Goal: Check status: Check status

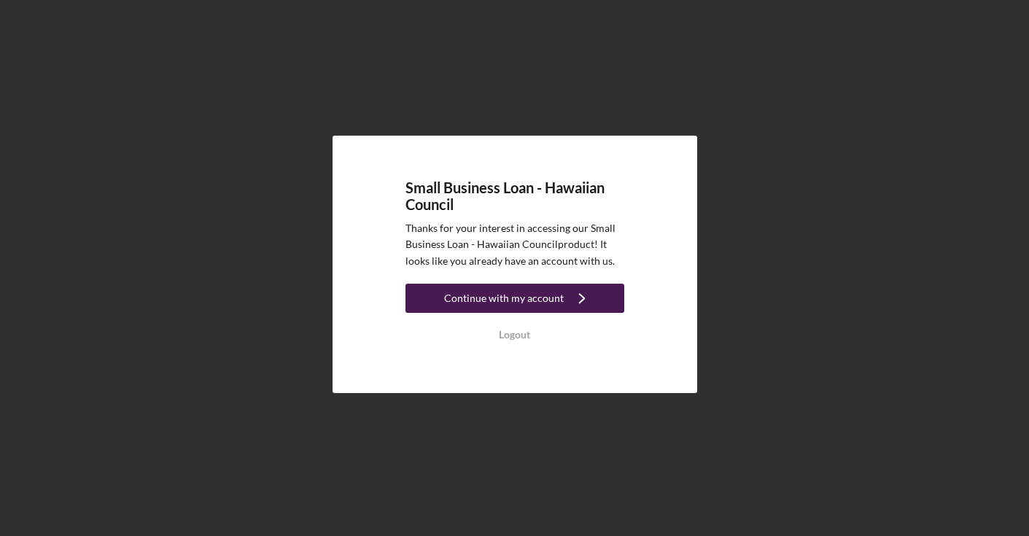
click at [538, 309] on div "Continue with my account" at bounding box center [504, 298] width 120 height 29
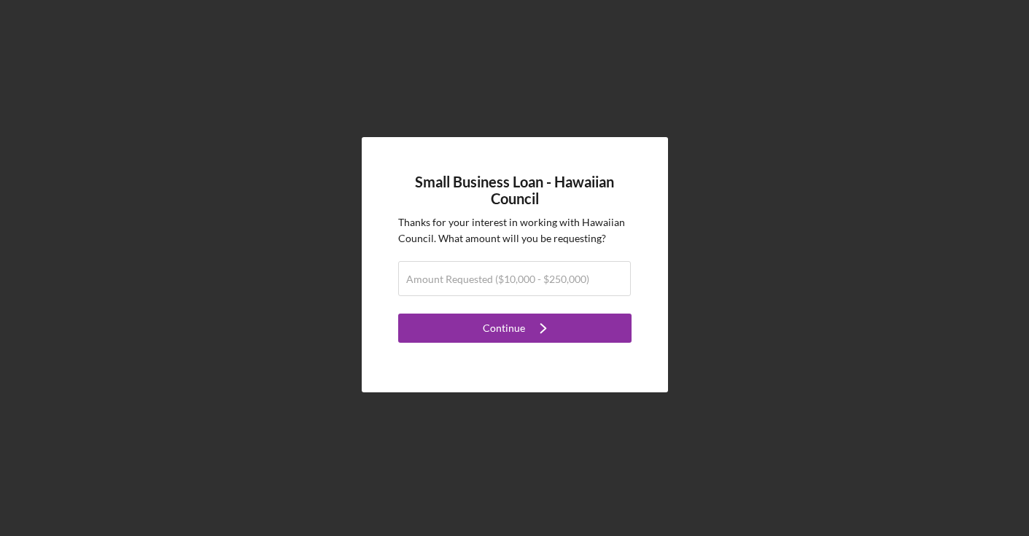
click at [719, 152] on div "Small Business Loan - Hawaiian Council Thanks for your interest in working with…" at bounding box center [514, 264] width 1015 height 529
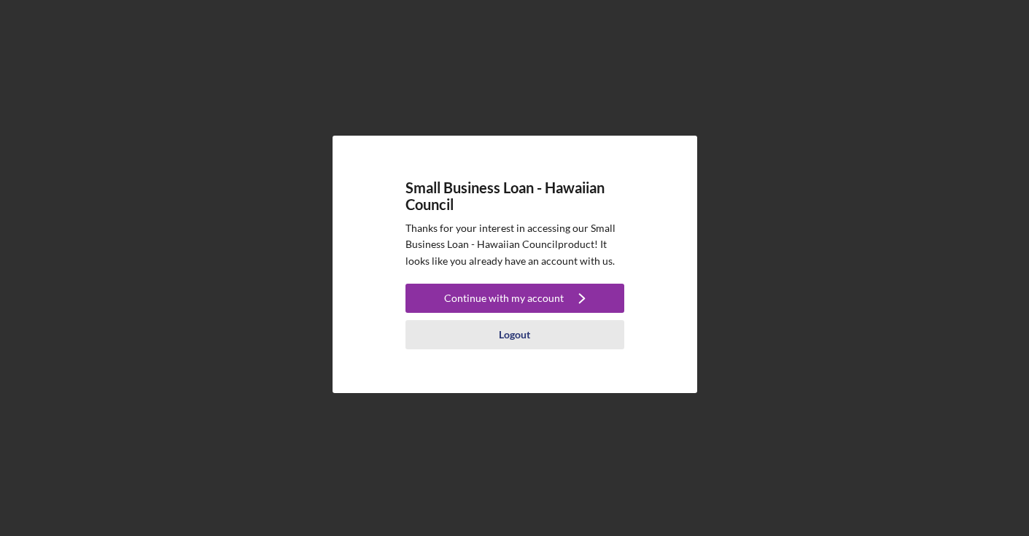
click at [519, 335] on div "Logout" at bounding box center [514, 334] width 31 height 29
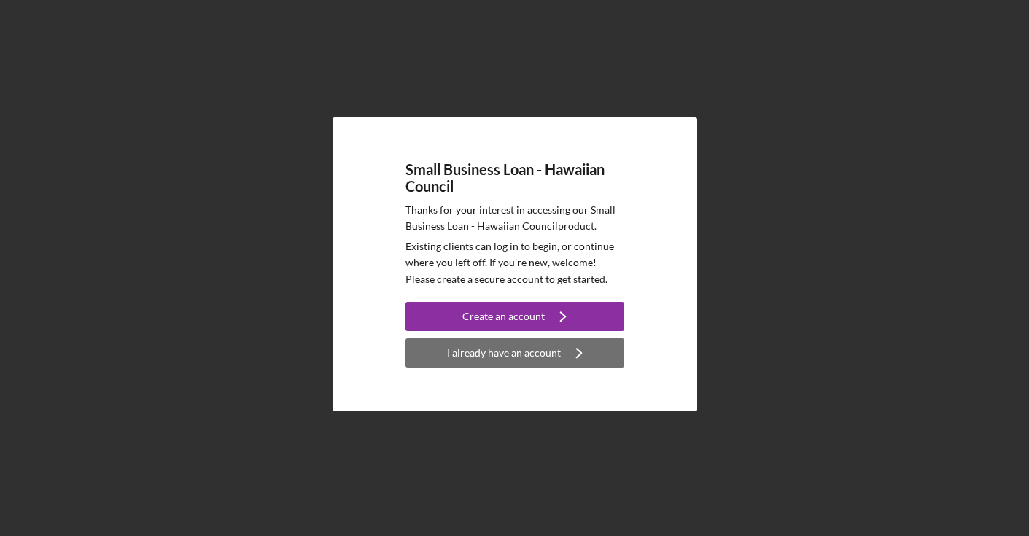
click at [592, 360] on icon "Icon/Navigate" at bounding box center [579, 353] width 36 height 36
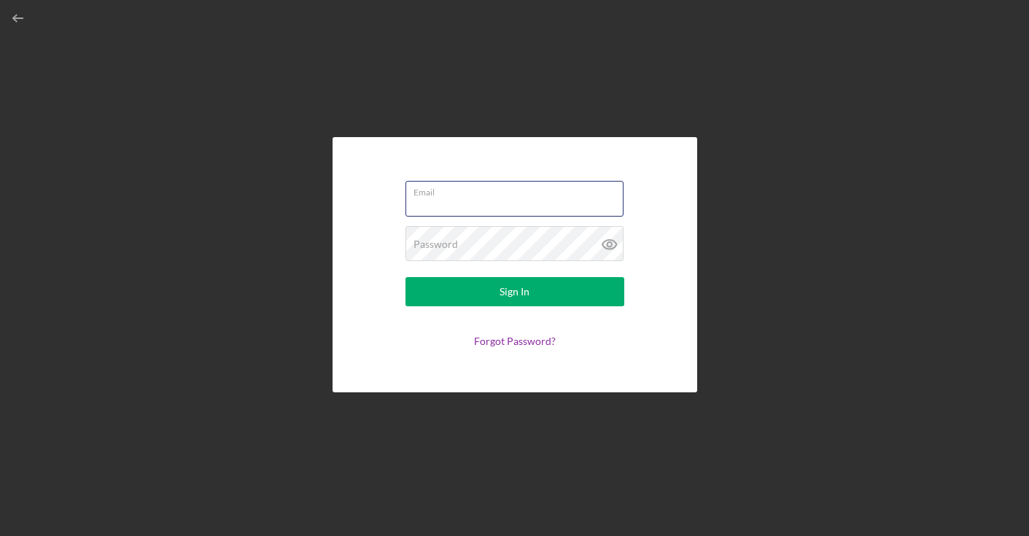
type input "[EMAIL_ADDRESS][DOMAIN_NAME]"
click at [514, 292] on button "Sign In" at bounding box center [515, 291] width 219 height 29
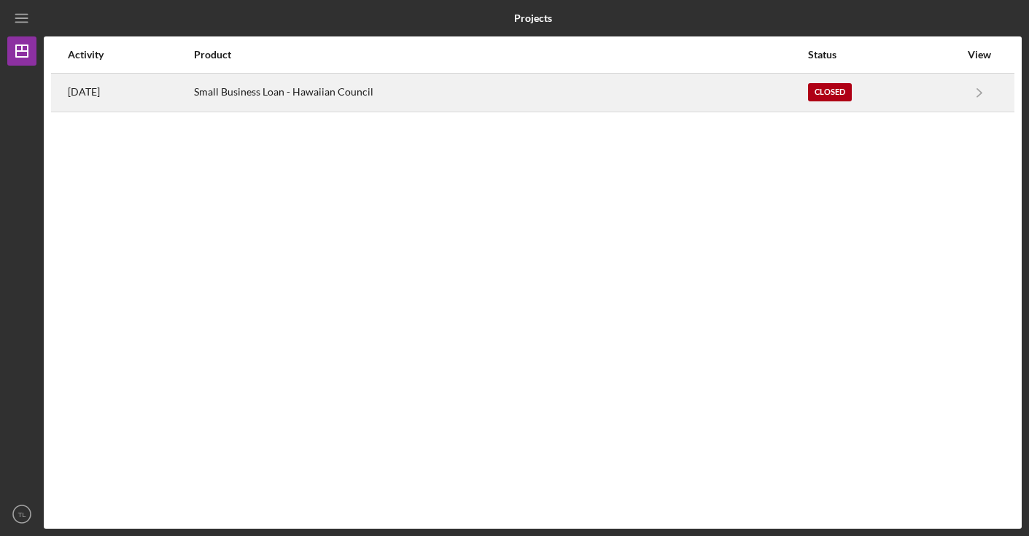
click at [765, 88] on div "Small Business Loan - Hawaiian Council" at bounding box center [500, 92] width 613 height 36
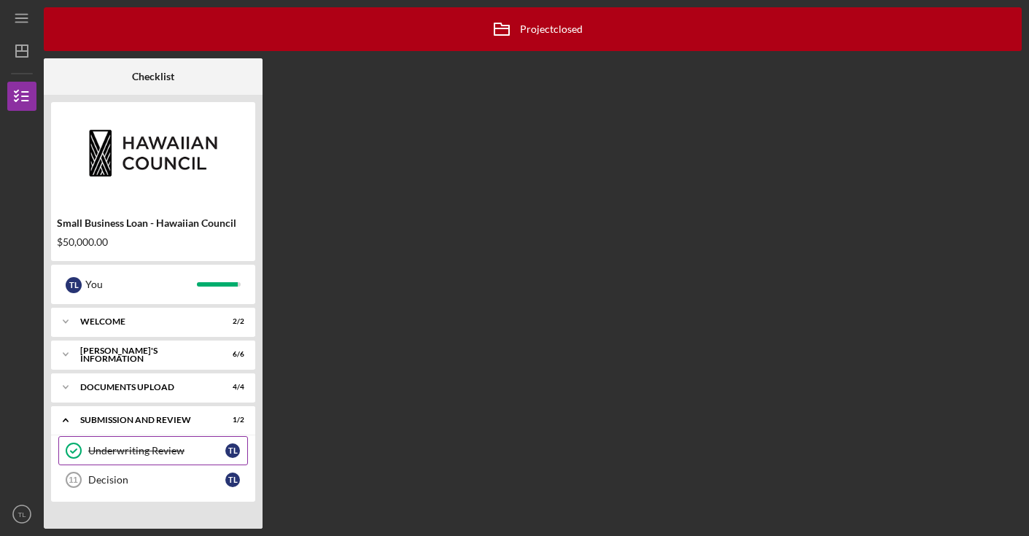
click at [171, 454] on div "Underwriting Review" at bounding box center [156, 451] width 137 height 12
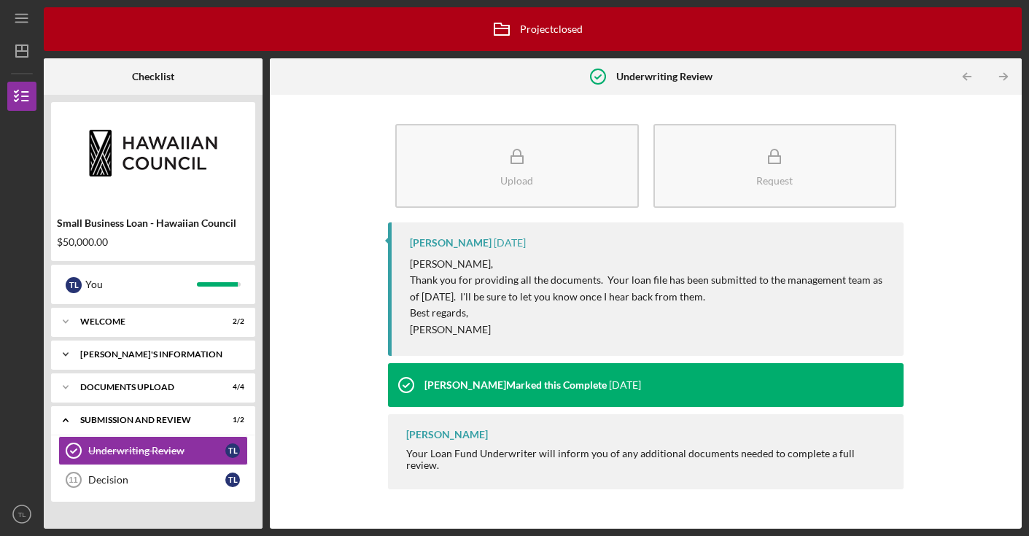
click at [173, 353] on div "BORROWER'S INFORMATION" at bounding box center [158, 354] width 157 height 9
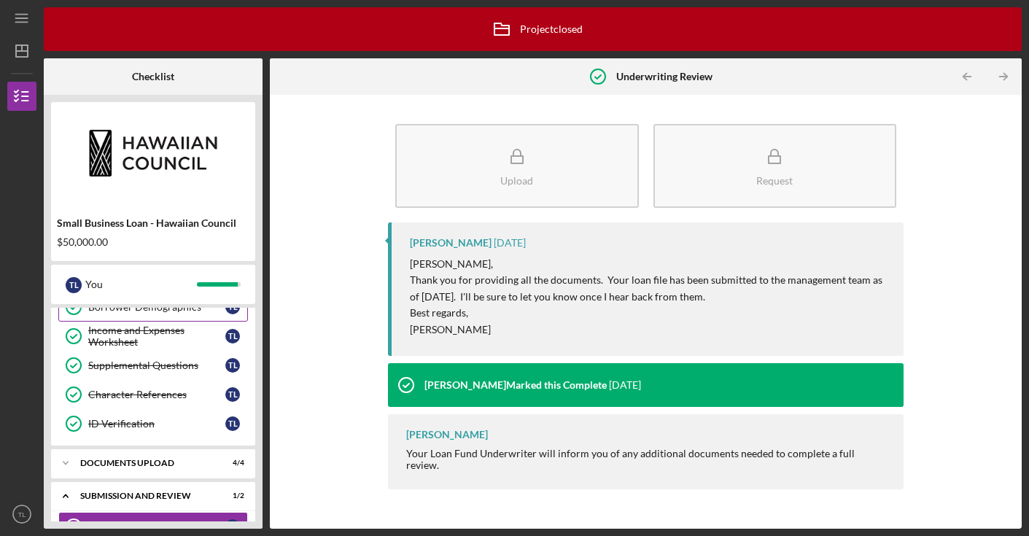
scroll to position [158, 0]
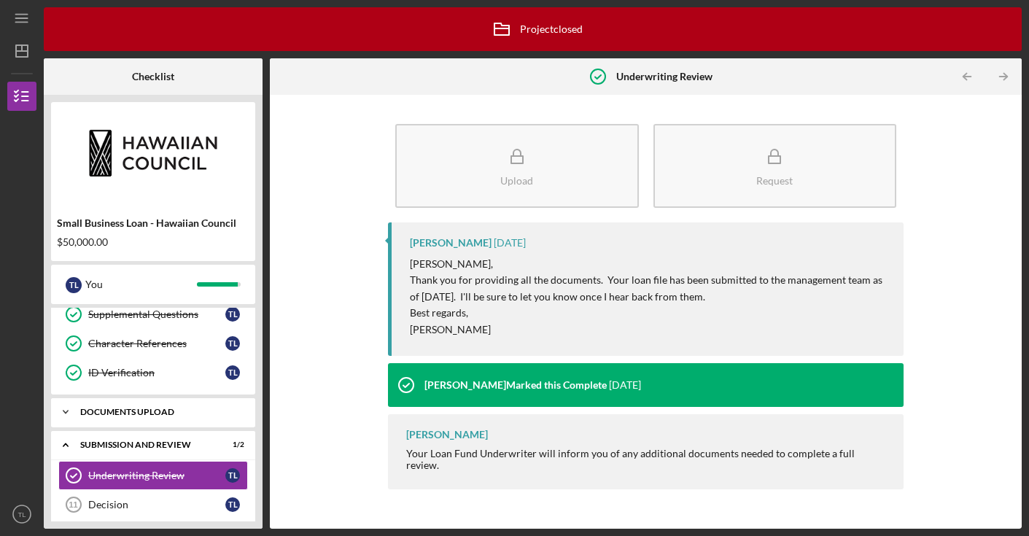
click at [168, 418] on div "Icon/Expander DOCUMENTS UPLOAD 4 / 4" at bounding box center [153, 412] width 204 height 29
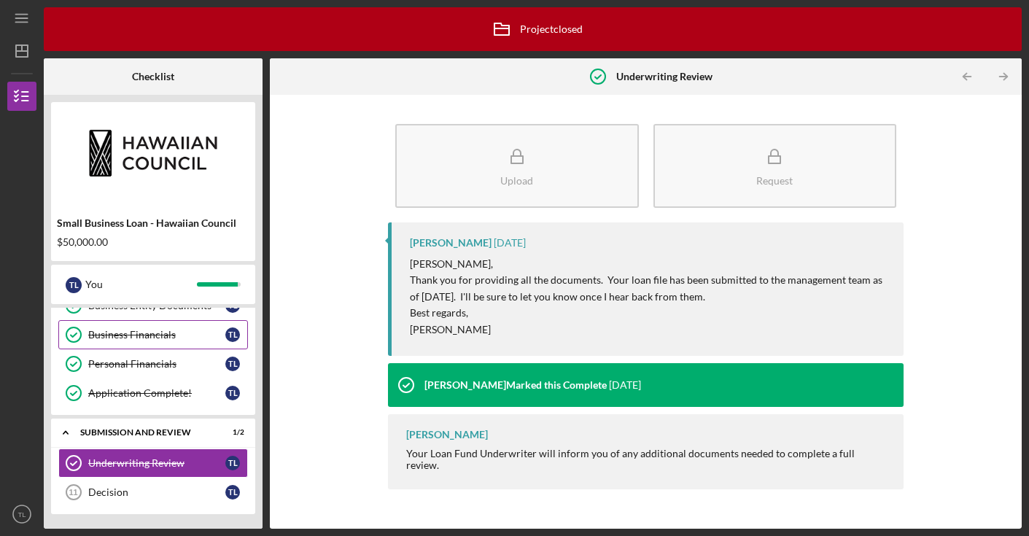
scroll to position [230, 0]
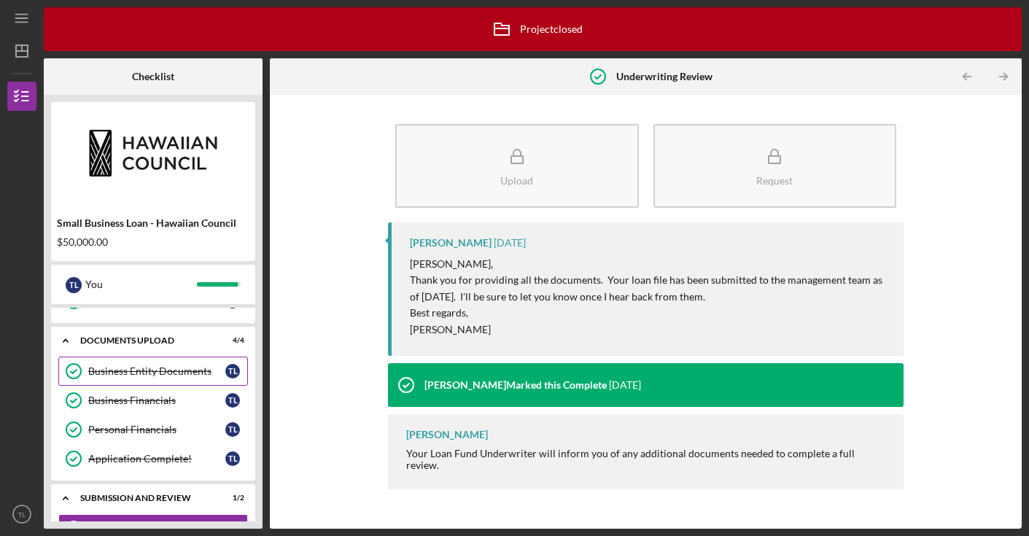
click at [174, 385] on link "Business Entity Documents Business Entity Documents T L" at bounding box center [153, 371] width 190 height 29
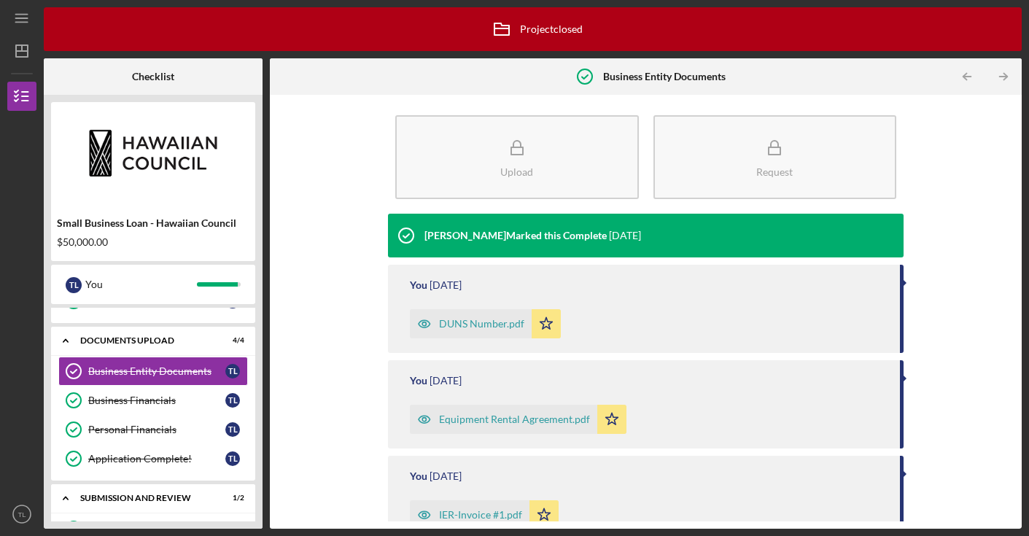
scroll to position [17, 0]
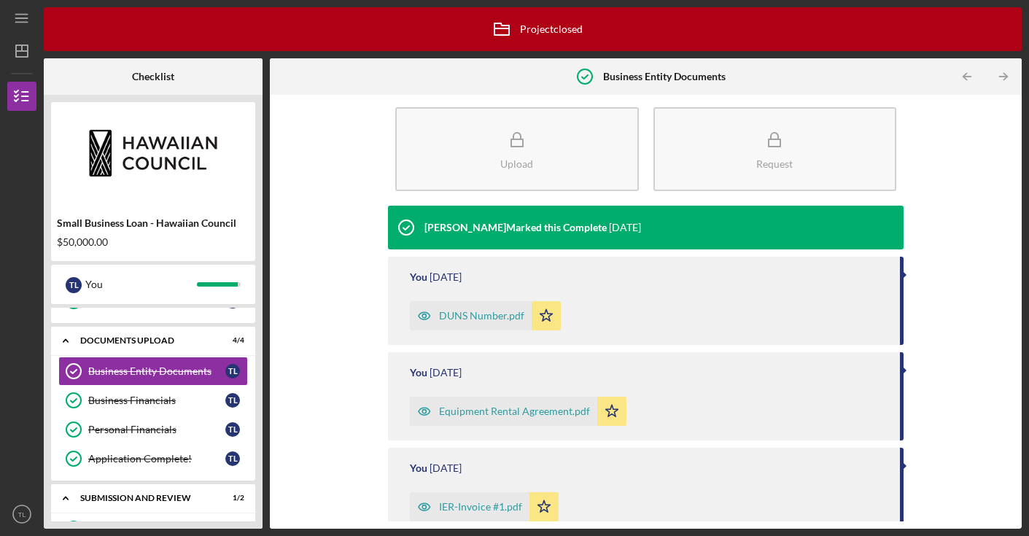
click at [491, 312] on div "DUNS Number.pdf" at bounding box center [481, 316] width 85 height 12
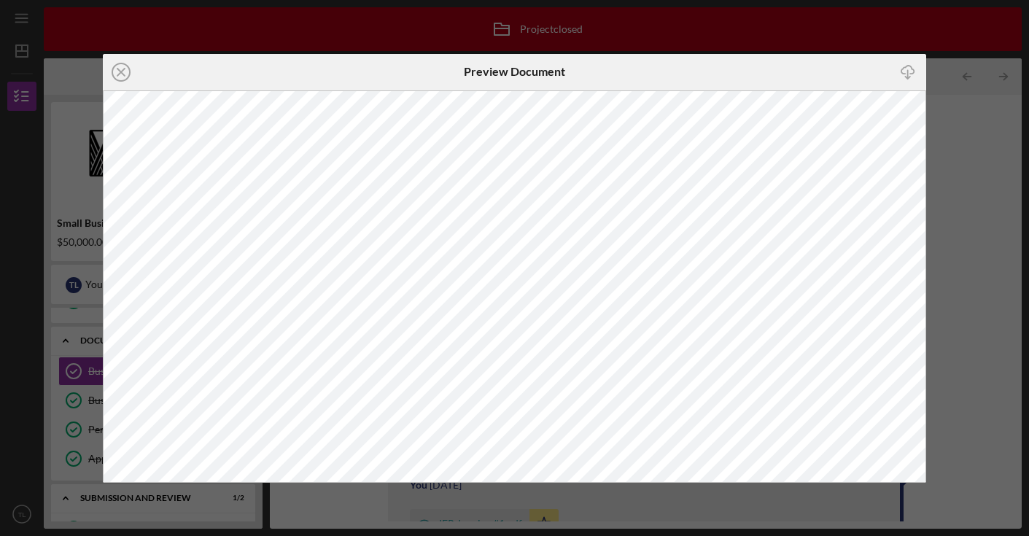
click at [914, 69] on icon "button" at bounding box center [908, 70] width 12 height 8
